Goal: Check status: Check status

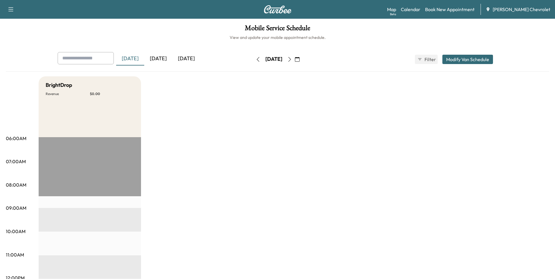
click at [163, 59] on div "[DATE]" at bounding box center [158, 58] width 28 height 13
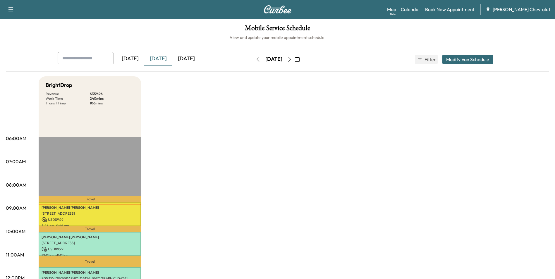
click at [190, 58] on div "[DATE]" at bounding box center [186, 58] width 28 height 13
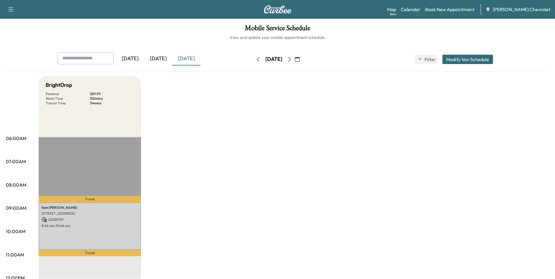
click at [159, 58] on div "[DATE]" at bounding box center [158, 58] width 28 height 13
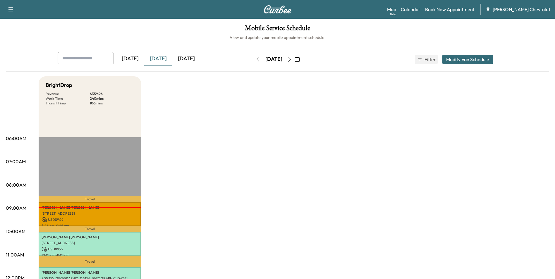
click at [351, 26] on h1 "Mobile Service Schedule" at bounding box center [277, 30] width 543 height 10
click at [363, 31] on h1 "Mobile Service Schedule" at bounding box center [277, 30] width 543 height 10
click at [523, 60] on div "[DATE] [DATE] [DATE] [DATE] October 2025 S M T W T F S 28 29 30 1 2 3 4 5 6 7 8…" at bounding box center [277, 62] width 543 height 20
drag, startPoint x: 524, startPoint y: 36, endPoint x: 510, endPoint y: 36, distance: 14.0
click at [524, 36] on h6 "View and update your mobile appointment schedule." at bounding box center [277, 37] width 543 height 6
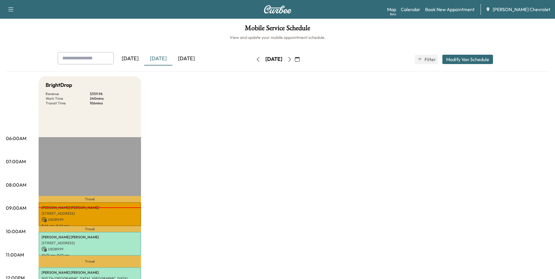
click at [379, 61] on div "[DATE] [DATE] [DATE] [DATE] October 2025 S M T W T F S 28 29 30 1 2 3 4 5 6 7 8…" at bounding box center [277, 59] width 449 height 15
